Goal: Navigation & Orientation: Find specific page/section

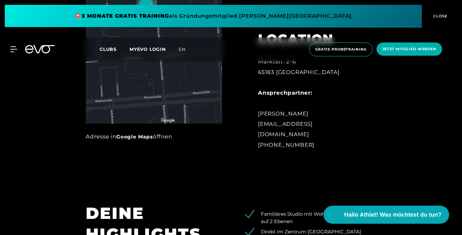
scroll to position [340, 0]
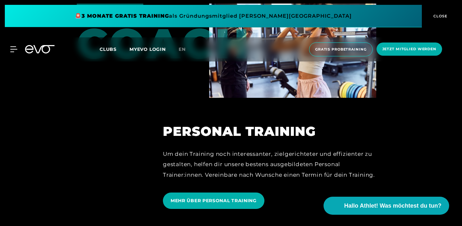
scroll to position [1515, 0]
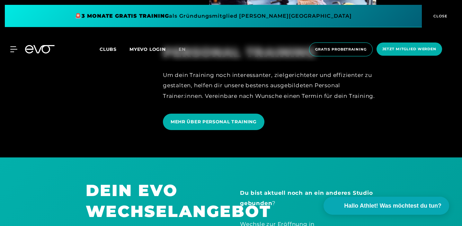
click at [441, 18] on span "CLOSE" at bounding box center [440, 16] width 16 height 6
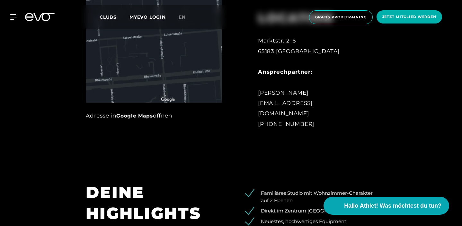
scroll to position [331, 0]
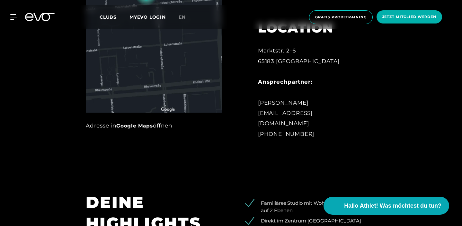
click at [109, 18] on span "Clubs" at bounding box center [108, 17] width 17 height 6
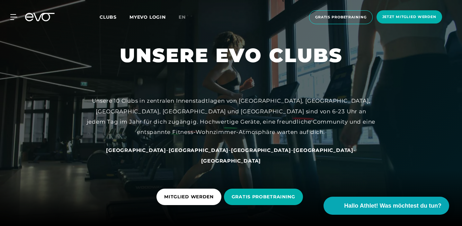
click at [111, 15] on span "Clubs" at bounding box center [108, 17] width 17 height 6
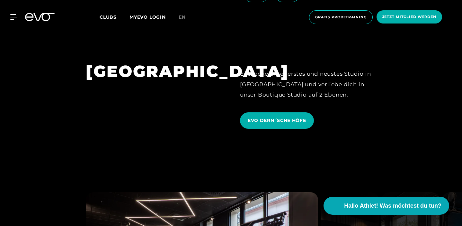
scroll to position [1367, 0]
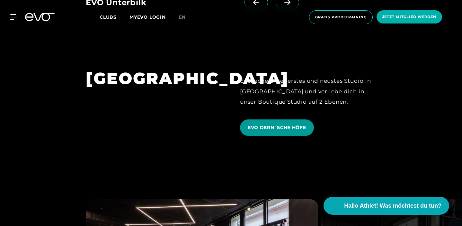
click at [282, 124] on span "EVO DERN´SCHE HÖFE" at bounding box center [277, 127] width 59 height 7
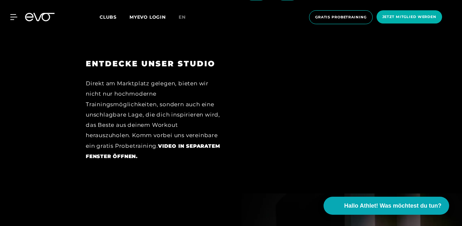
scroll to position [880, 0]
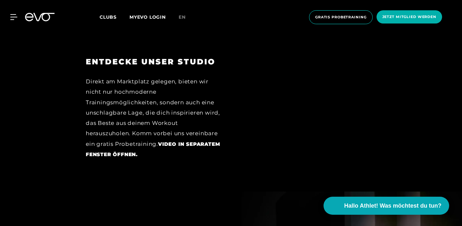
click at [140, 148] on div "Direkt am Marktplatz gelegen, bieten wir nicht nur hochmoderne Trainingsmöglich…" at bounding box center [154, 117] width 136 height 83
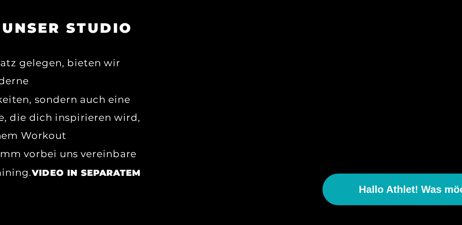
scroll to position [803, 0]
